Goal: Task Accomplishment & Management: Use online tool/utility

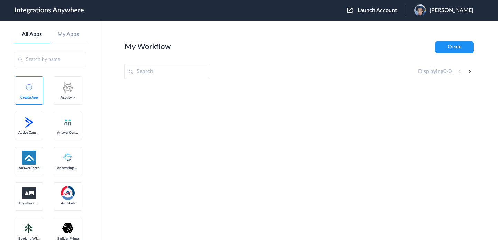
click at [380, 13] on span "Launch Account" at bounding box center [376, 11] width 39 height 6
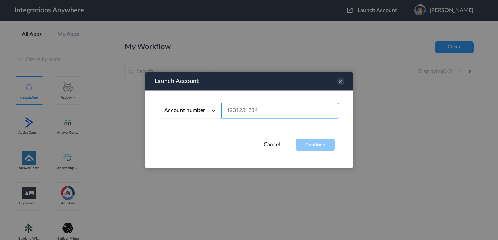
click at [272, 111] on input "text" at bounding box center [279, 111] width 117 height 16
paste input "3034069777"
type input "3034069777"
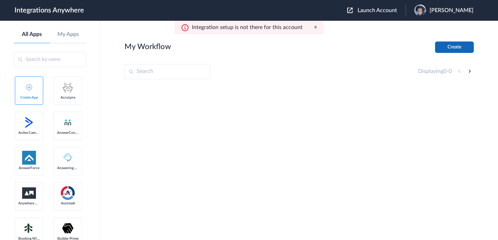
click at [452, 45] on button "Create" at bounding box center [454, 46] width 39 height 11
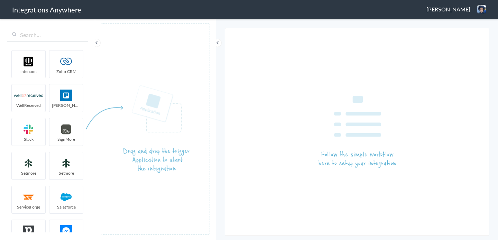
click at [295, 72] on article at bounding box center [357, 131] width 264 height 207
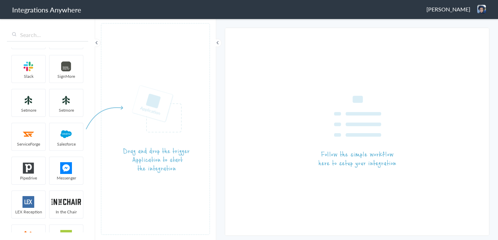
scroll to position [139, 0]
